Goal: Task Accomplishment & Management: Use online tool/utility

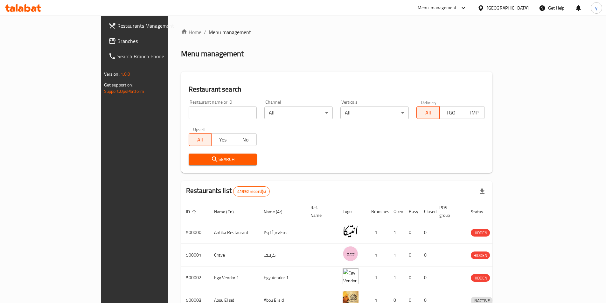
click at [117, 39] on span "Branches" at bounding box center [157, 41] width 80 height 8
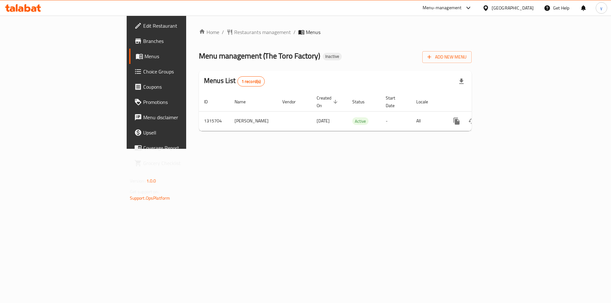
click at [143, 69] on span "Choice Groups" at bounding box center [183, 72] width 81 height 8
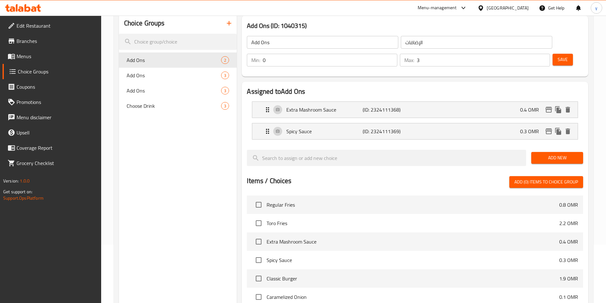
scroll to position [55, 0]
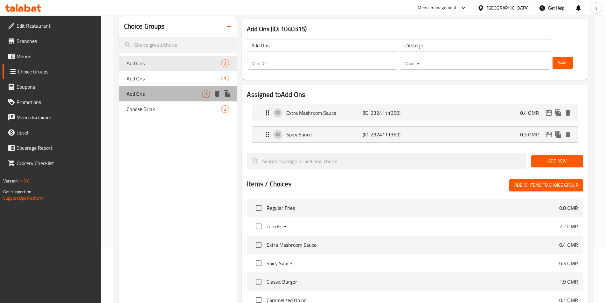
click at [169, 93] on span "Add Ons" at bounding box center [165, 94] width 76 height 8
type input "4"
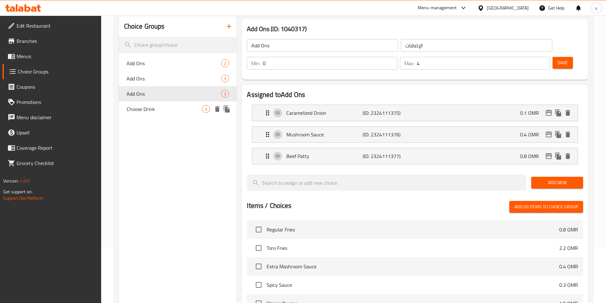
click at [180, 112] on span "Choose Drink" at bounding box center [165, 109] width 76 height 8
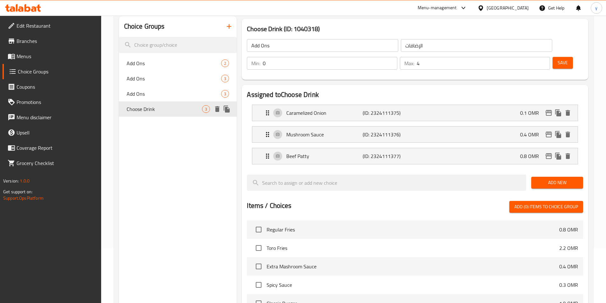
type input "Choose Drink"
type input "اختر مشروبًا"
type input "1"
click at [291, 131] on p "Kinza Lemon" at bounding box center [324, 135] width 76 height 8
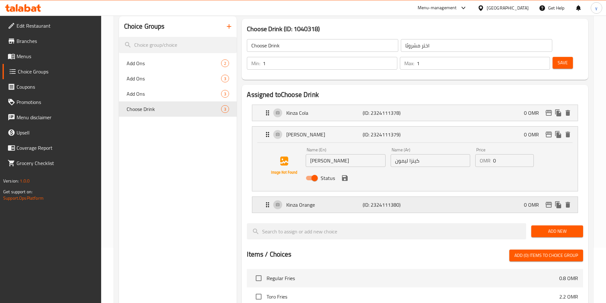
click at [306, 201] on p "Kinza Orange" at bounding box center [324, 205] width 76 height 8
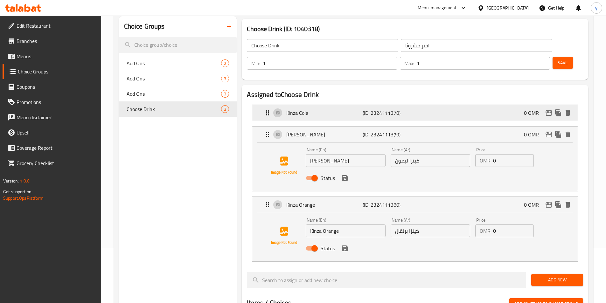
click at [302, 109] on p "Kinza Cola" at bounding box center [324, 113] width 76 height 8
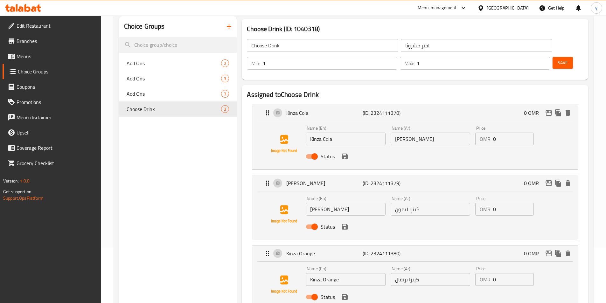
click at [34, 4] on icon at bounding box center [23, 8] width 36 height 8
